Goal: Task Accomplishment & Management: Use online tool/utility

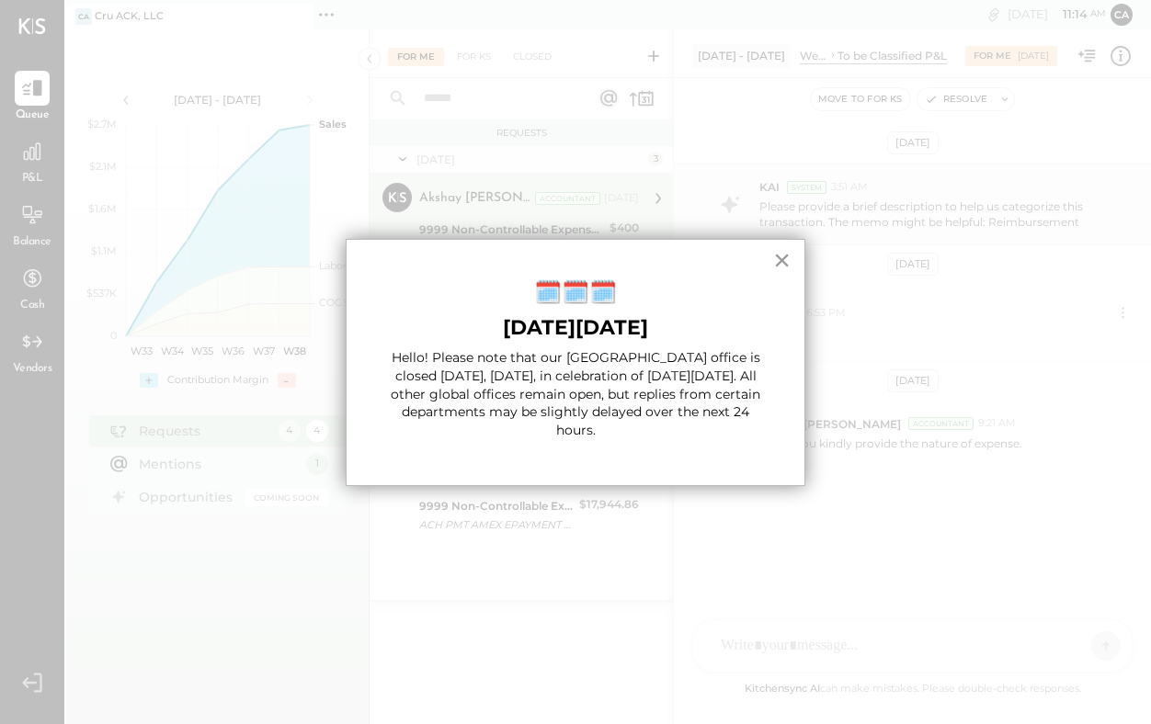
click at [785, 261] on button "×" at bounding box center [781, 259] width 17 height 29
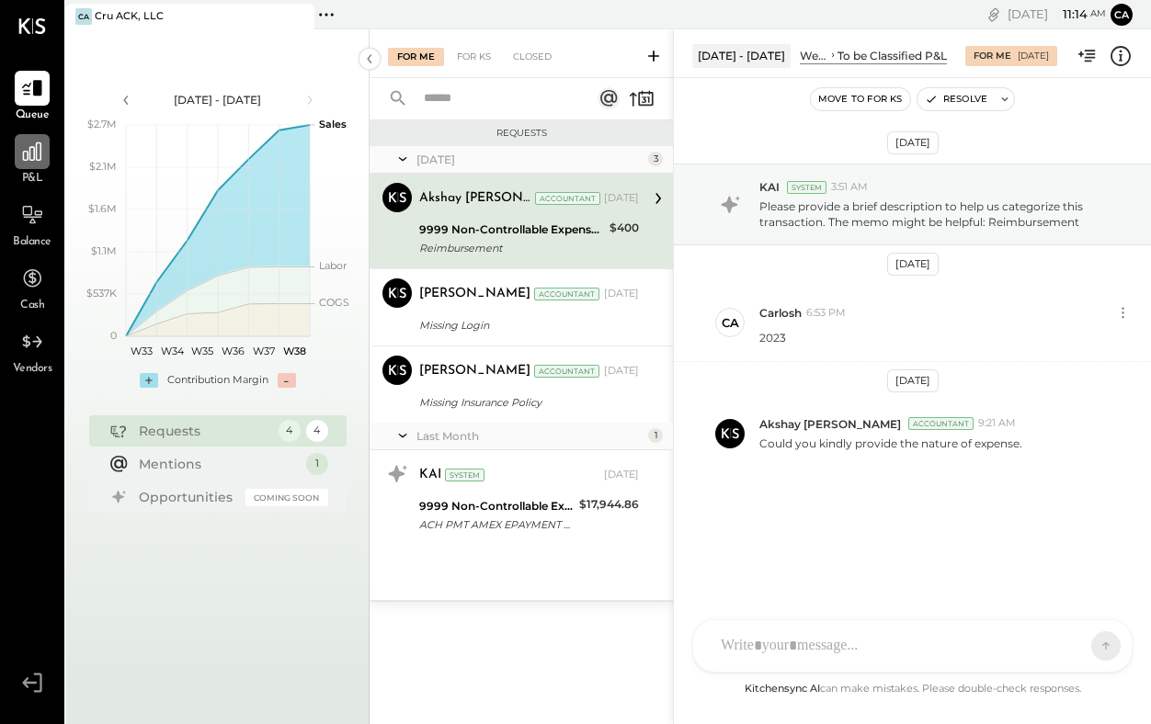
click at [35, 165] on div at bounding box center [32, 151] width 35 height 35
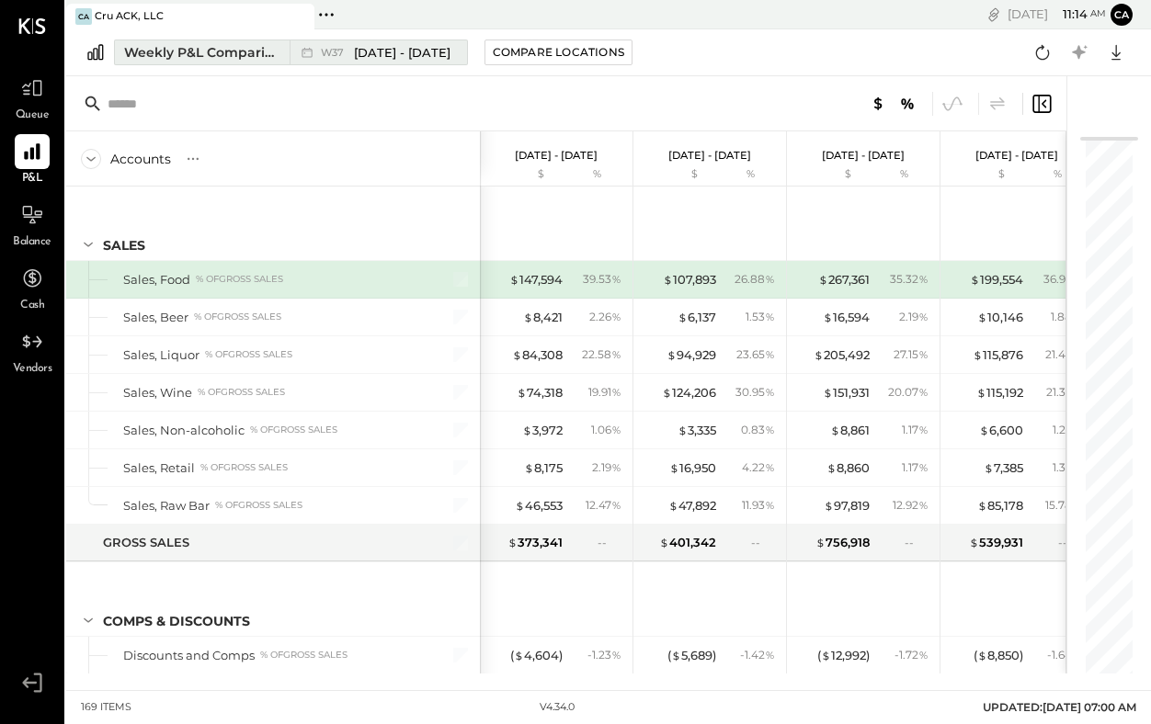
click at [256, 51] on div "Weekly P&L Comparison" at bounding box center [201, 52] width 154 height 18
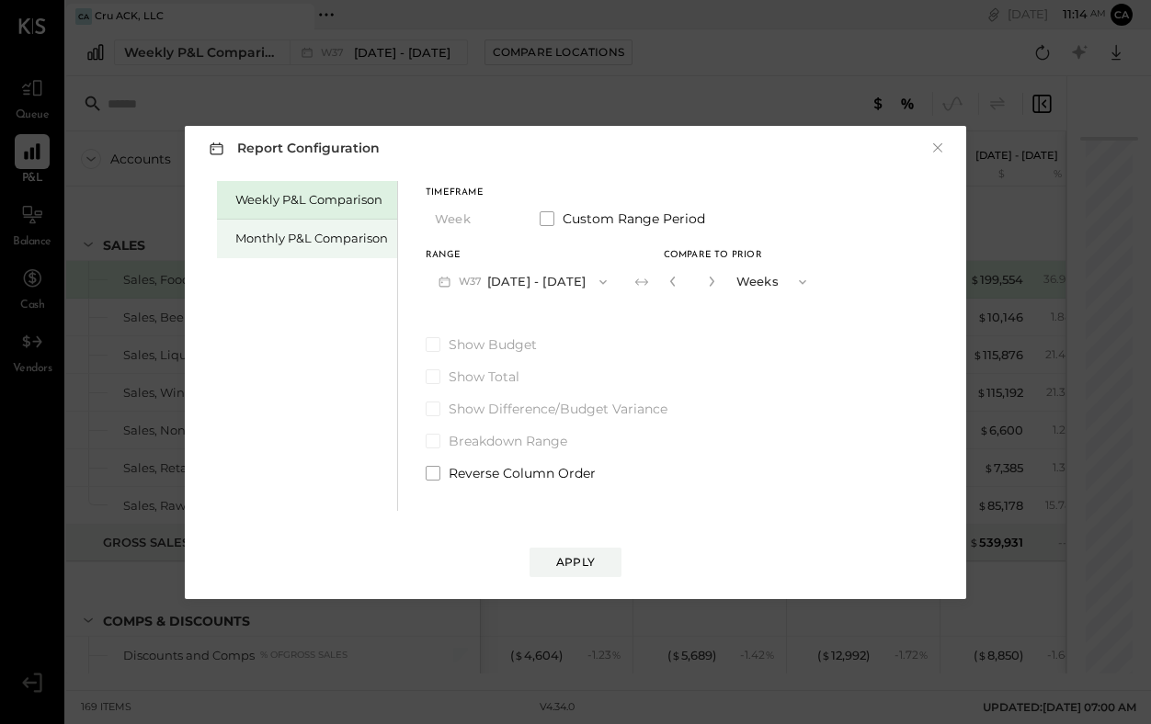
click at [341, 240] on div "Monthly P&L Comparison" at bounding box center [311, 238] width 153 height 17
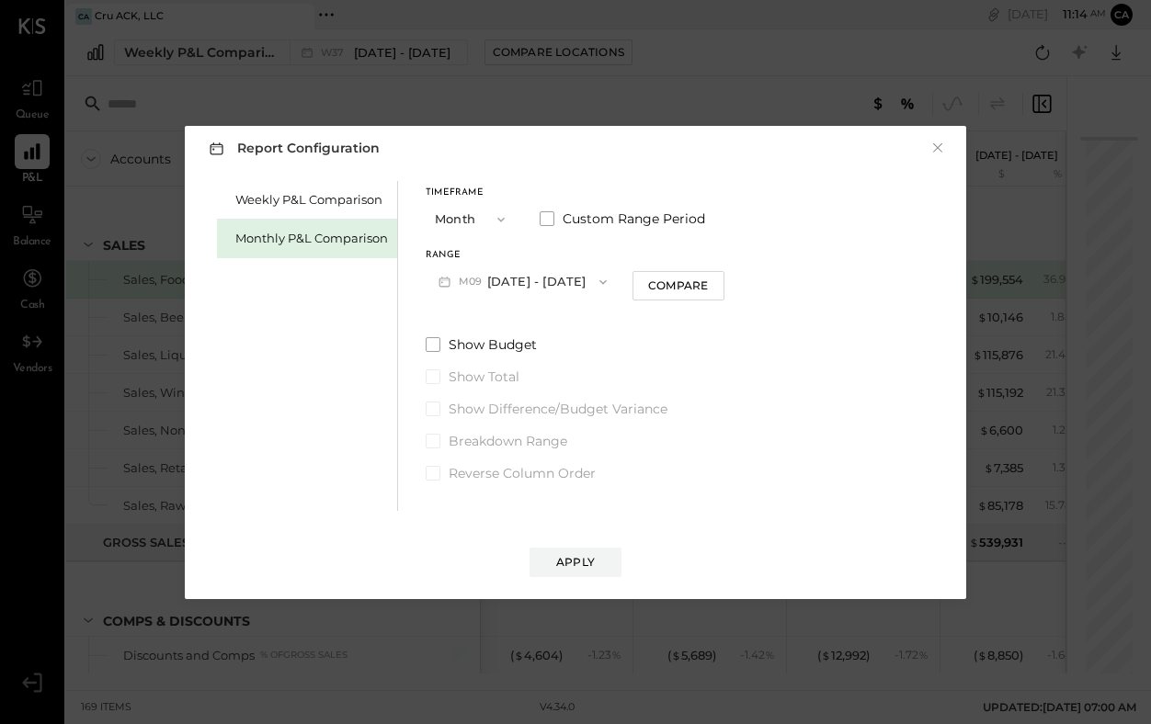
click at [599, 282] on icon "button" at bounding box center [602, 281] width 7 height 5
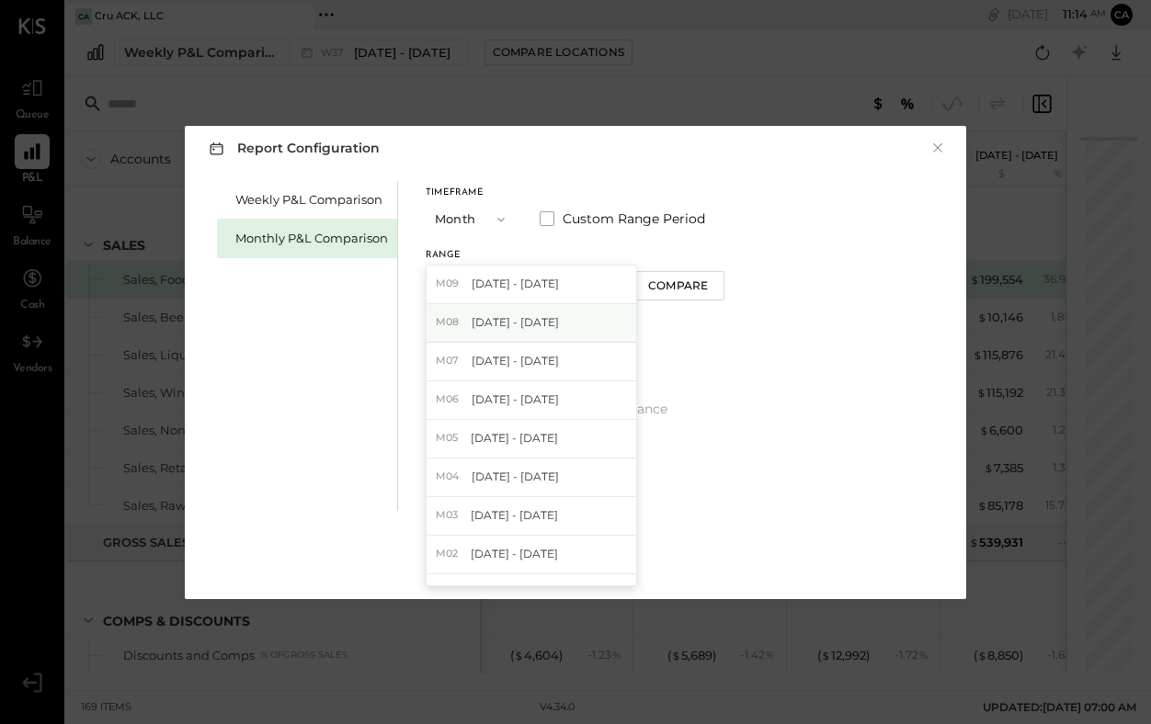
click at [555, 329] on div "M08 [DATE] - [DATE]" at bounding box center [531, 323] width 210 height 39
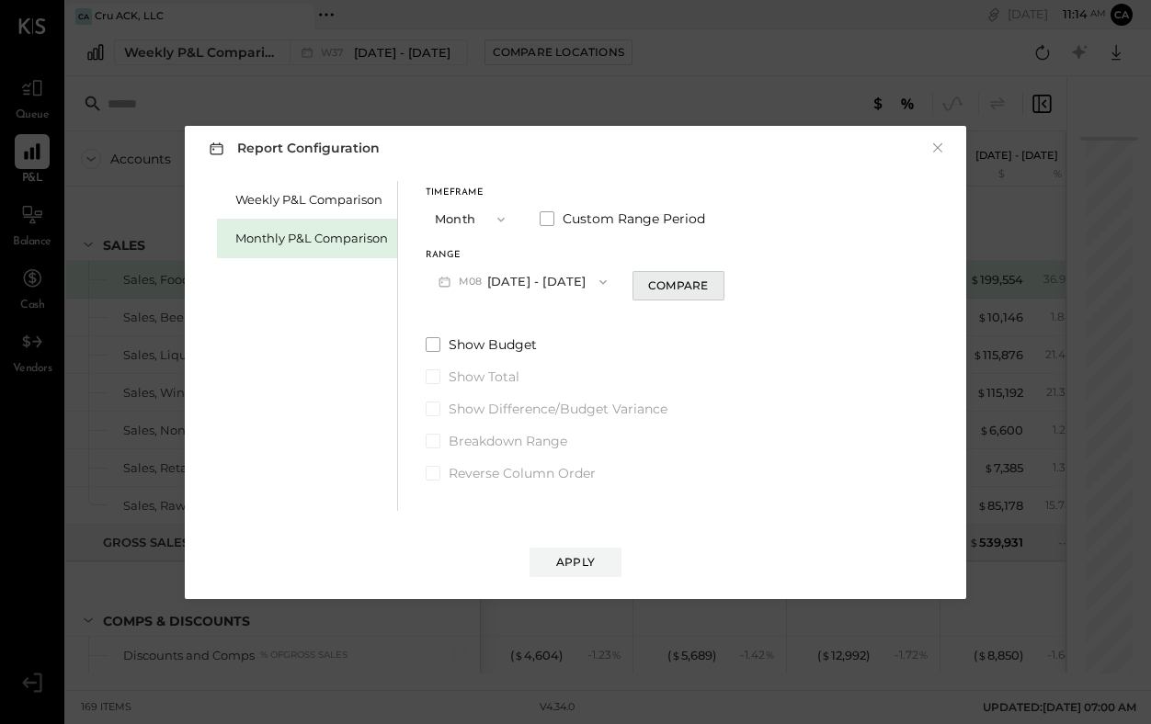
click at [666, 281] on div "Compare" at bounding box center [678, 286] width 60 height 16
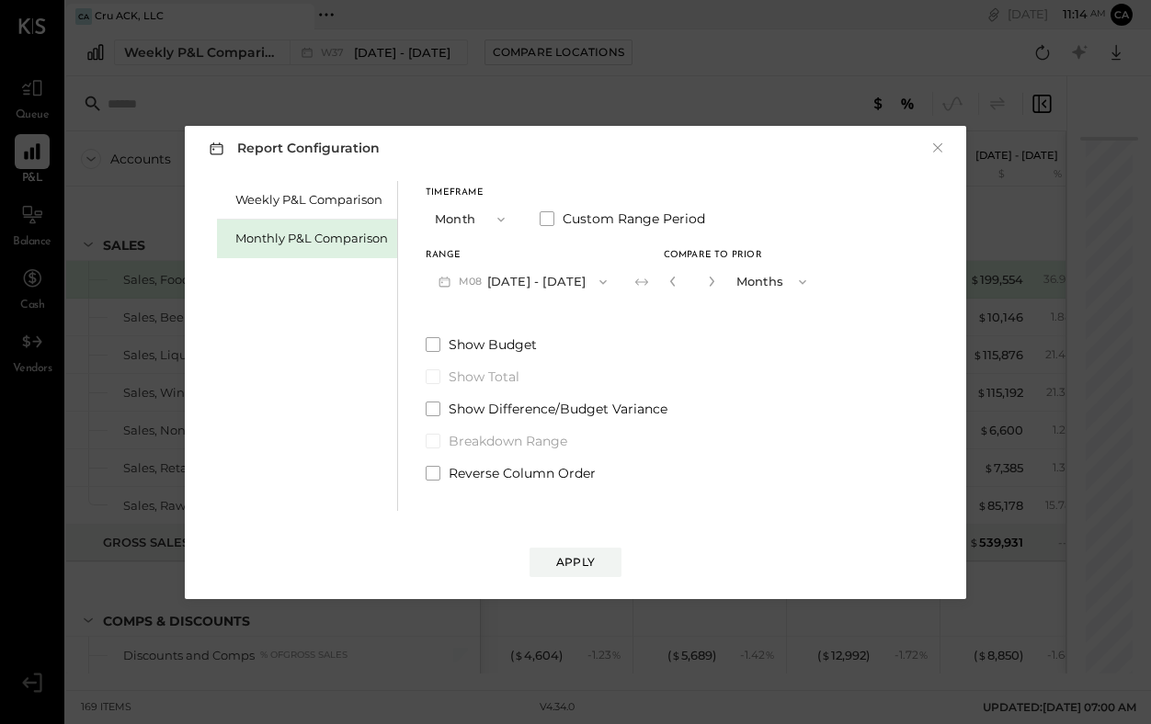
click at [786, 276] on span "button" at bounding box center [798, 282] width 24 height 15
click at [762, 319] on div "Years" at bounding box center [773, 314] width 90 height 33
click at [591, 555] on div "Apply" at bounding box center [575, 562] width 39 height 16
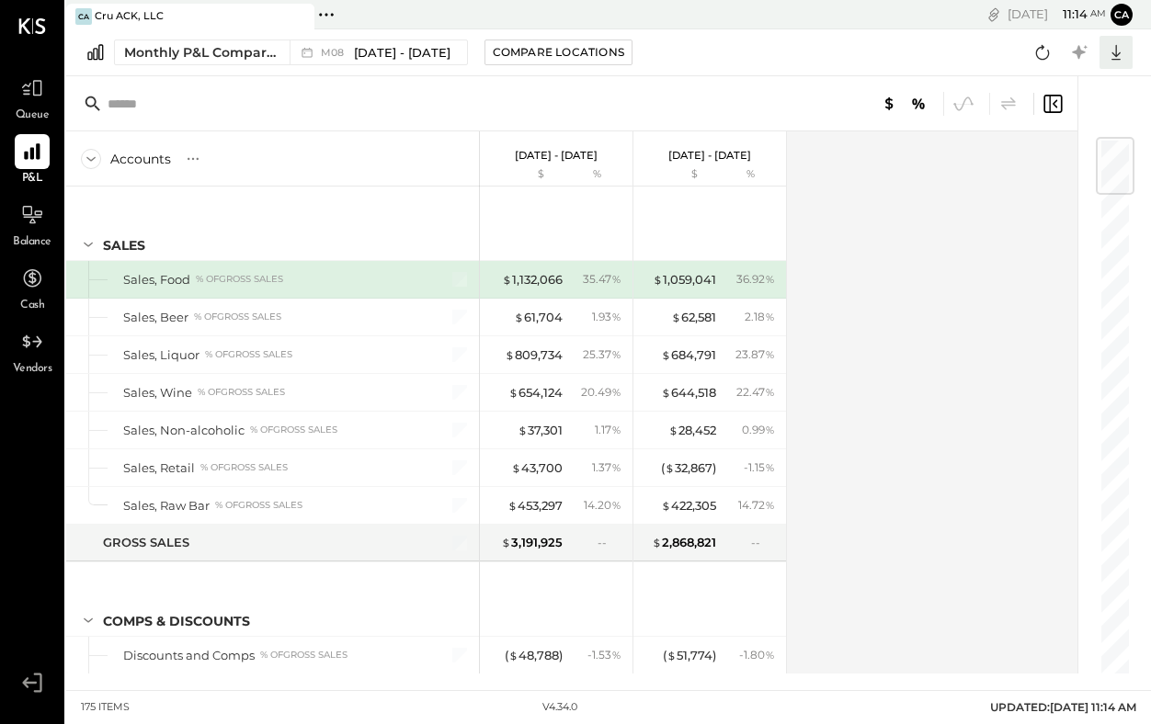
click at [1125, 55] on icon at bounding box center [1116, 52] width 24 height 24
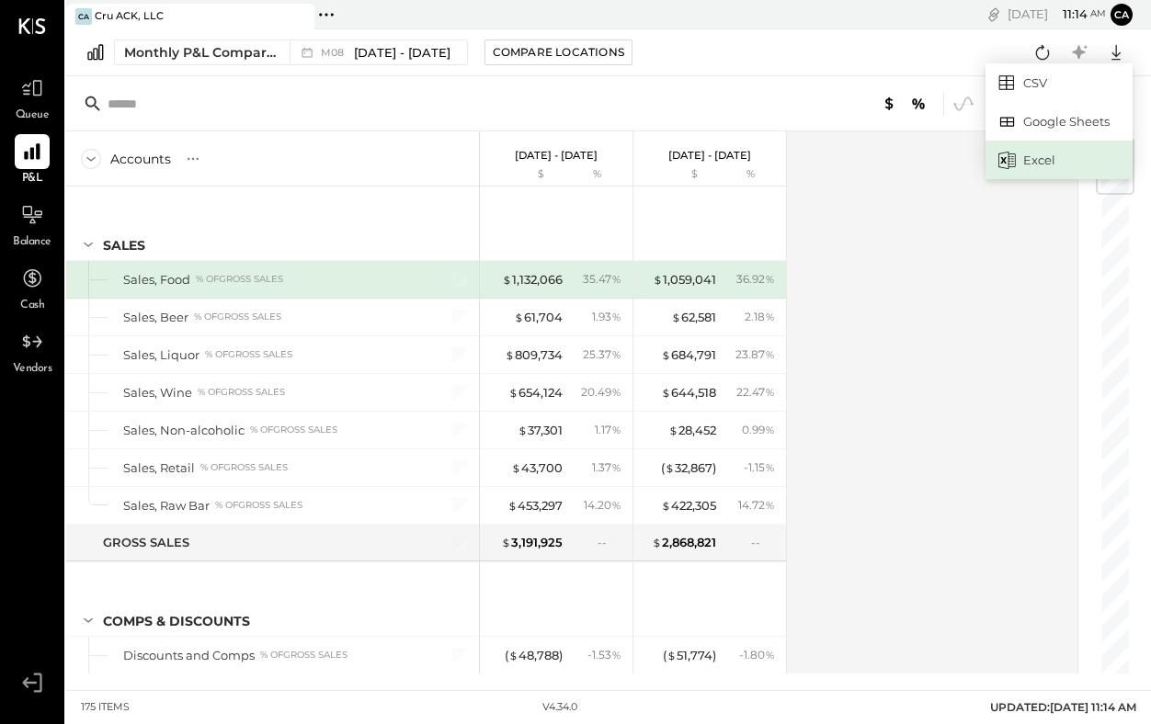
click at [1043, 159] on div "Excel" at bounding box center [1058, 160] width 147 height 39
